Goal: Information Seeking & Learning: Find specific fact

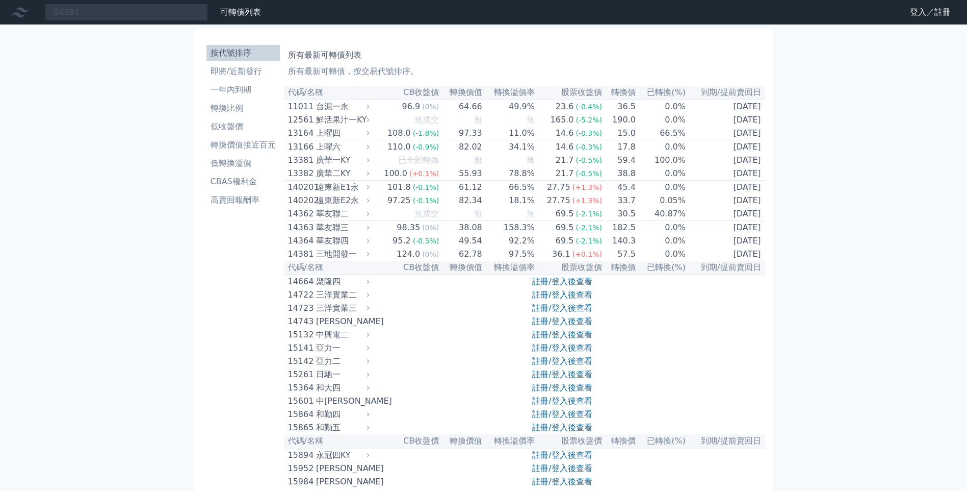
type input "54391"
click at [930, 12] on link "登入／註冊" at bounding box center [930, 12] width 57 height 16
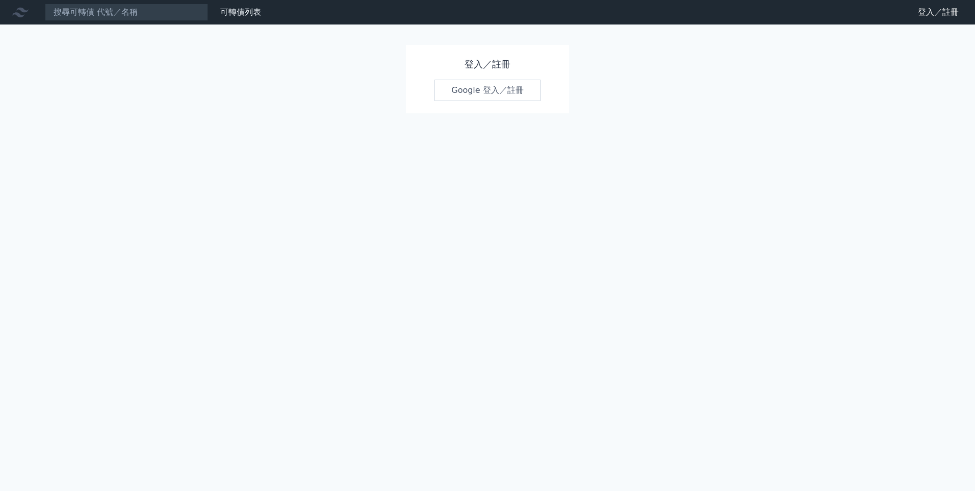
click at [496, 97] on link "Google 登入／註冊" at bounding box center [487, 90] width 106 height 21
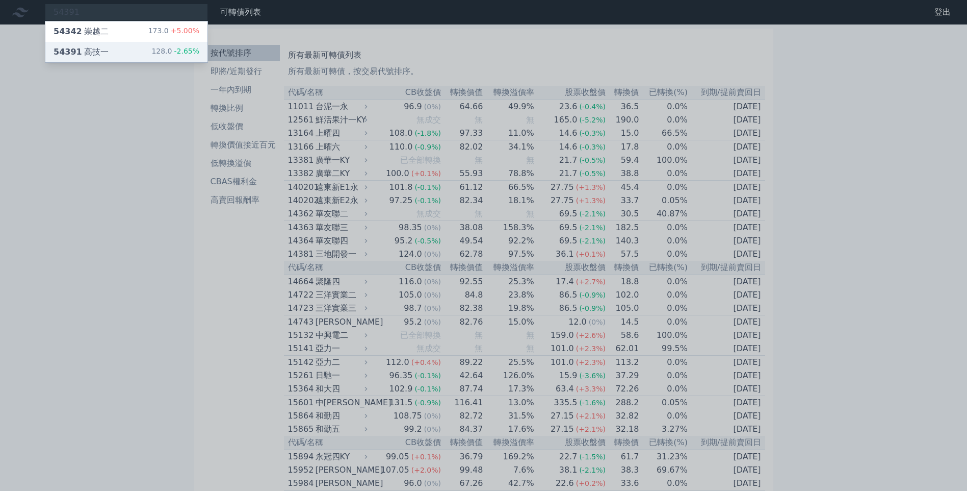
type input "54391"
click at [111, 48] on div "54391 高技一 128.0 -2.65%" at bounding box center [126, 52] width 162 height 20
click at [83, 50] on div "54391 高技一" at bounding box center [81, 52] width 55 height 12
